Goal: Task Accomplishment & Management: Manage account settings

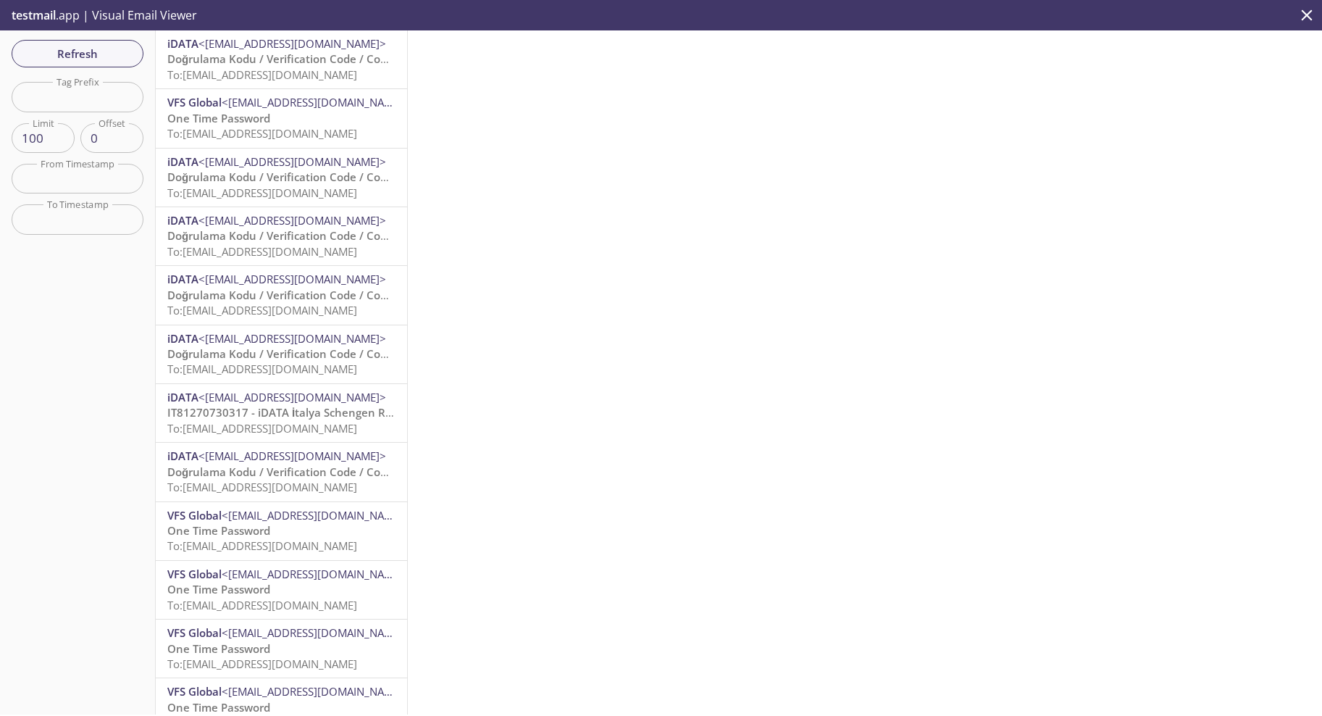
click at [266, 70] on span "To: [EMAIL_ADDRESS][DOMAIN_NAME]" at bounding box center [262, 74] width 190 height 14
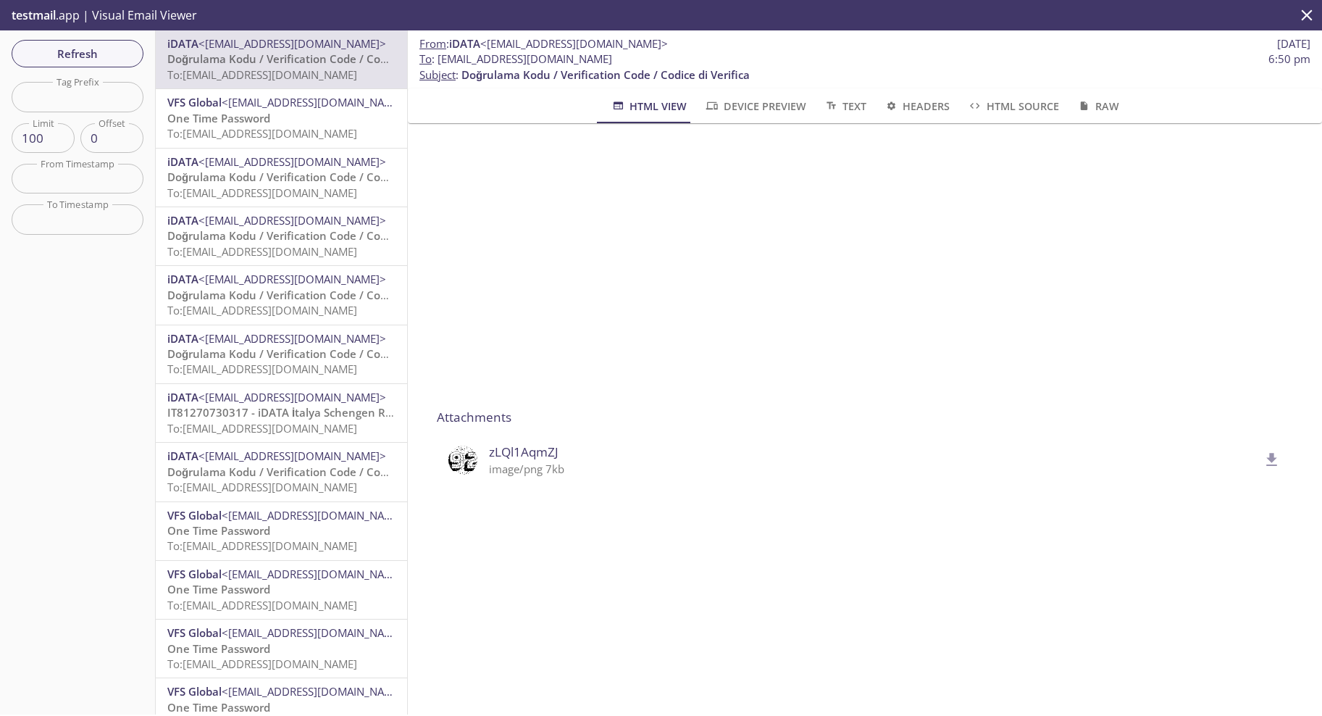
click at [1, 65] on div "Refresh Filters Tag Prefix Tag Prefix Limit 100 Limit Offset 0 Offset From Time…" at bounding box center [78, 372] width 156 height 684
click at [60, 54] on span "Refresh" at bounding box center [77, 53] width 109 height 19
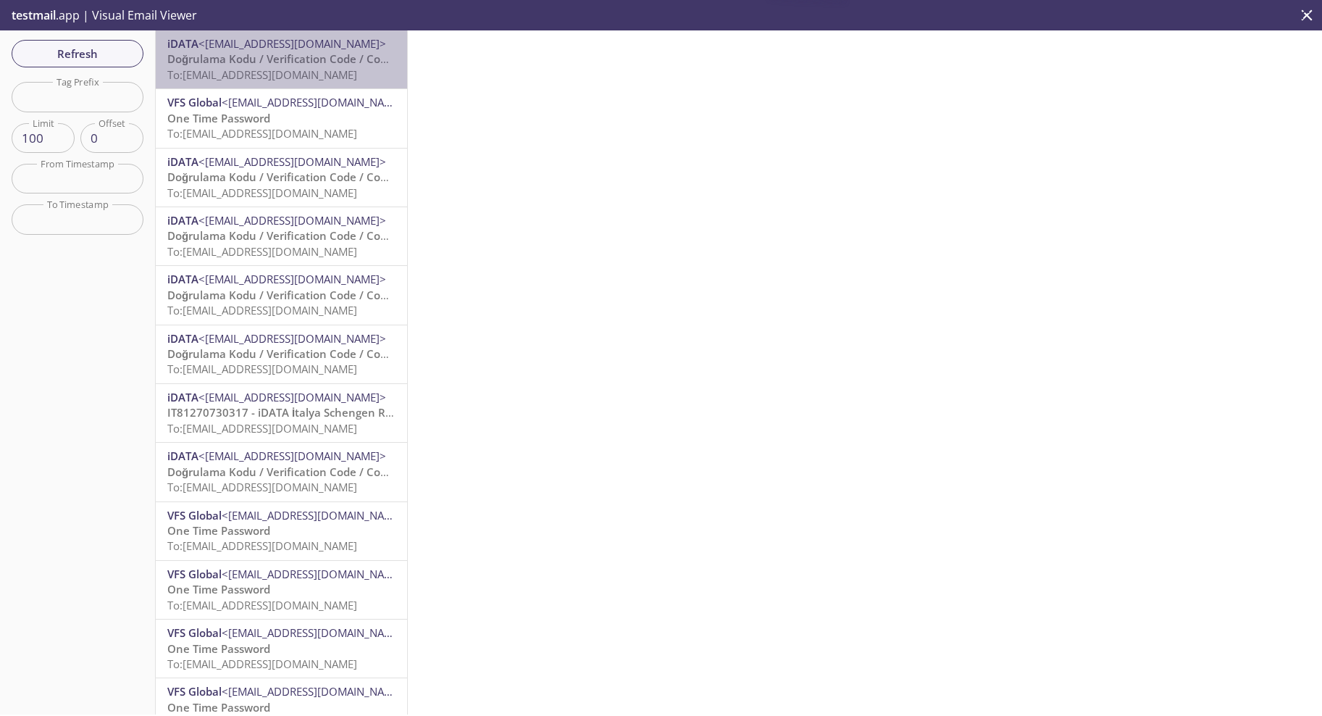
click at [287, 62] on span "Doğrulama Kodu / Verification Code / Codice di Verifica" at bounding box center [311, 58] width 288 height 14
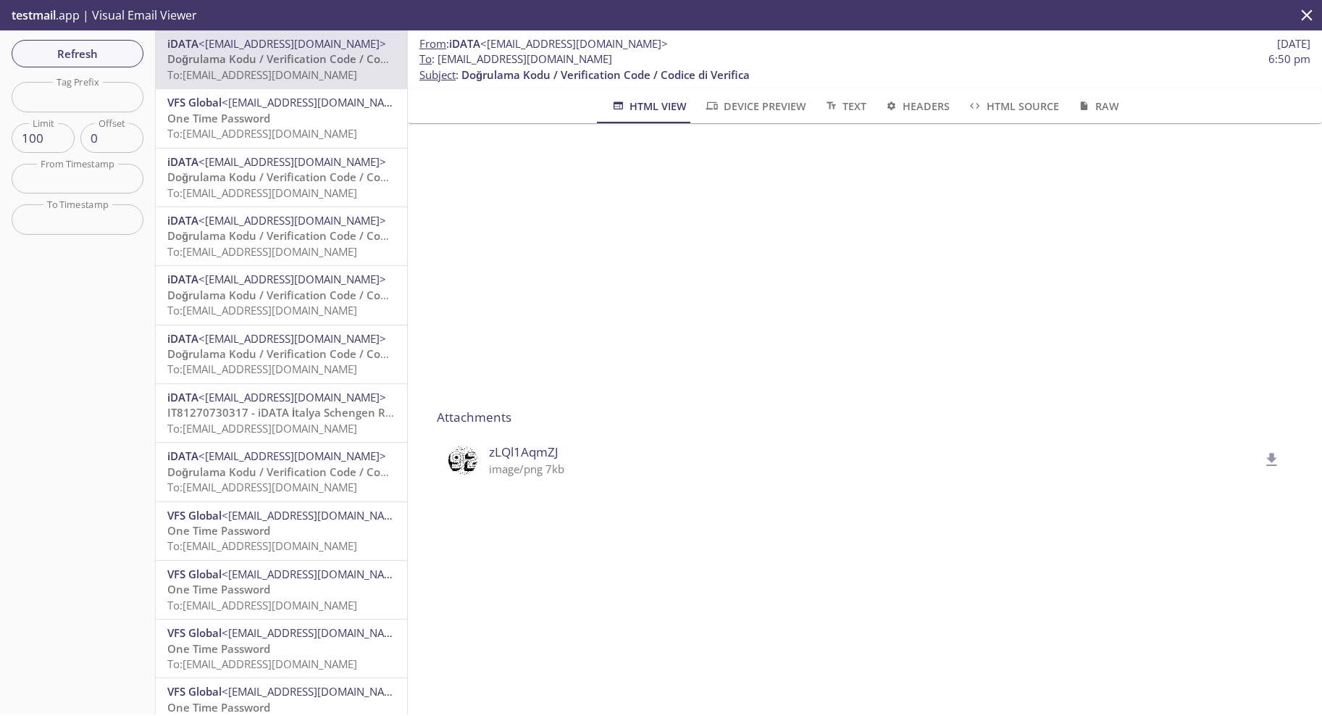
click at [459, 458] on img at bounding box center [462, 460] width 29 height 29
click at [1263, 452] on icon "delete" at bounding box center [1272, 460] width 19 height 19
